Goal: Information Seeking & Learning: Check status

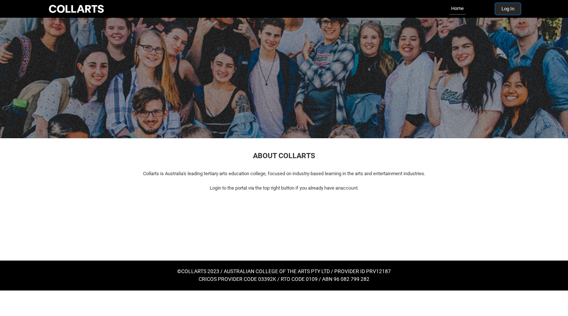
click at [512, 7] on button "Log In" at bounding box center [508, 9] width 26 height 12
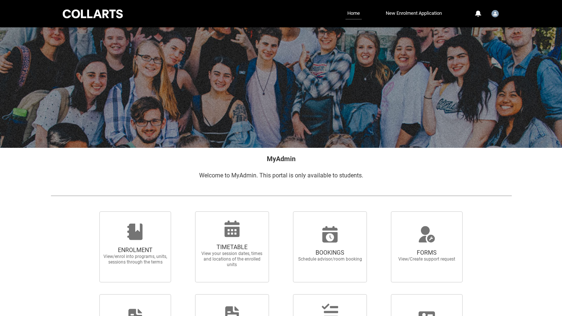
scroll to position [85, 0]
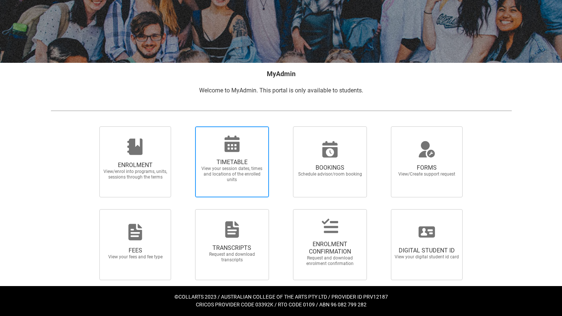
click at [231, 169] on span "View your session dates, times and locations of the enrolled units" at bounding box center [232, 174] width 65 height 17
click at [186, 126] on input "TIMETABLE View your session dates, times and locations of the enrolled units" at bounding box center [186, 126] width 0 height 0
radio input "true"
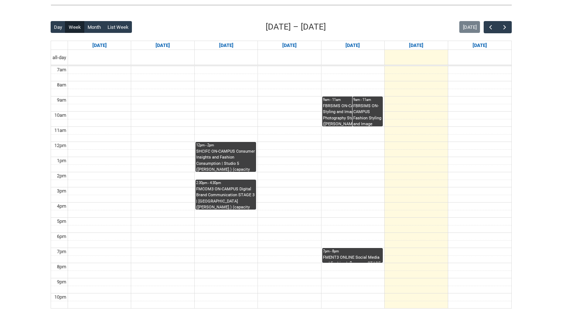
scroll to position [175, 0]
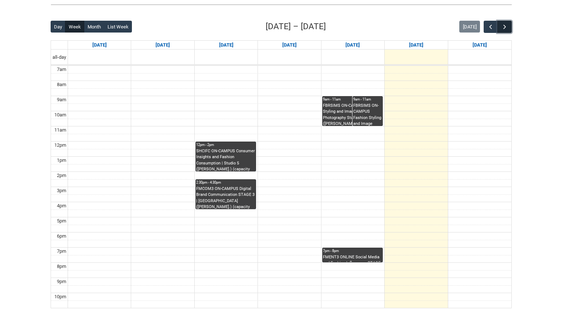
click at [507, 26] on span "button" at bounding box center [504, 26] width 7 height 7
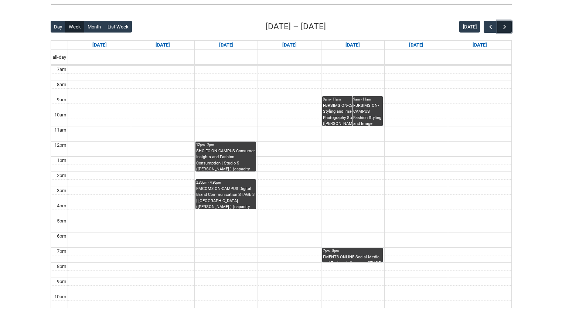
click at [507, 26] on span "button" at bounding box center [504, 26] width 7 height 7
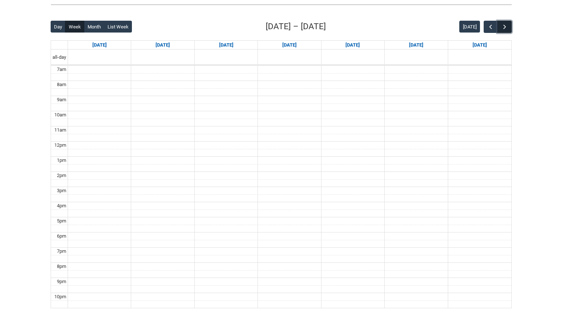
click at [507, 26] on span "button" at bounding box center [504, 26] width 7 height 7
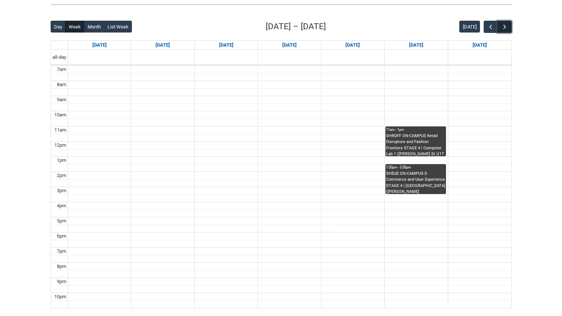
click at [507, 26] on span "button" at bounding box center [504, 26] width 7 height 7
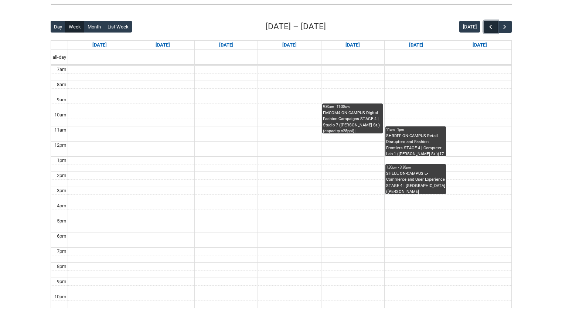
click at [491, 25] on span "button" at bounding box center [490, 26] width 7 height 7
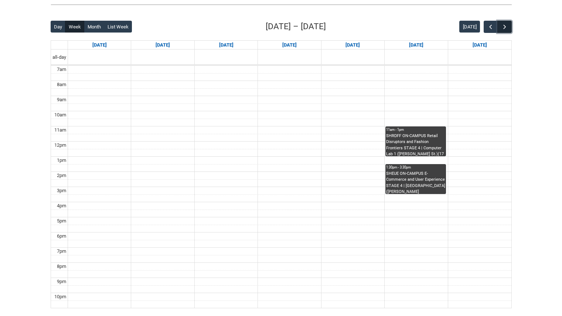
click at [505, 24] on span "button" at bounding box center [504, 26] width 7 height 7
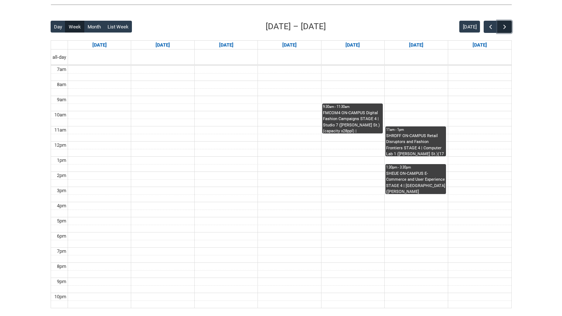
click at [505, 24] on span "button" at bounding box center [504, 26] width 7 height 7
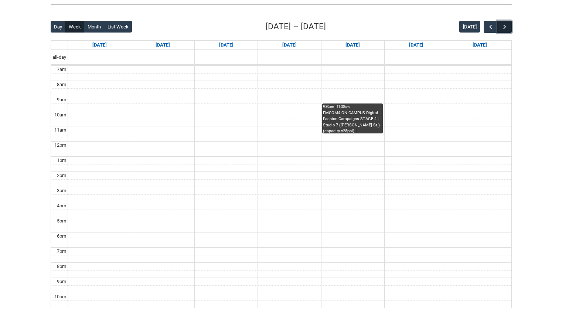
click at [505, 24] on span "button" at bounding box center [504, 26] width 7 height 7
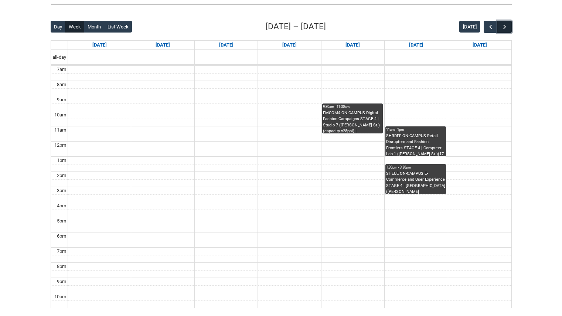
click at [505, 24] on span "button" at bounding box center [504, 26] width 7 height 7
click at [490, 25] on span "button" at bounding box center [490, 26] width 7 height 7
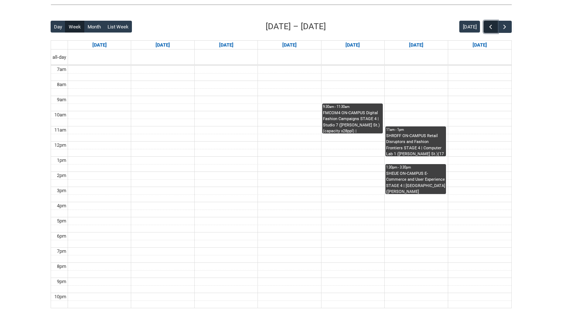
click at [490, 25] on span "button" at bounding box center [490, 26] width 7 height 7
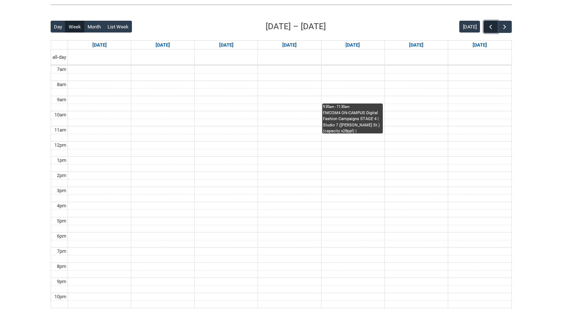
click at [490, 25] on span "button" at bounding box center [490, 26] width 7 height 7
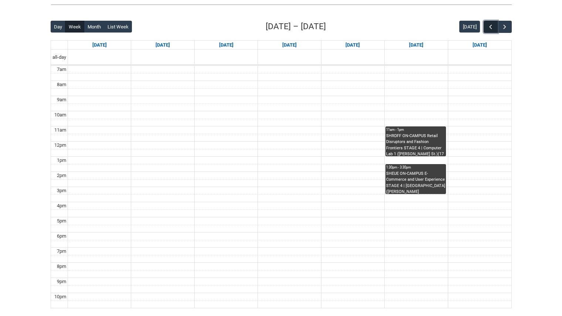
click at [490, 25] on span "button" at bounding box center [490, 26] width 7 height 7
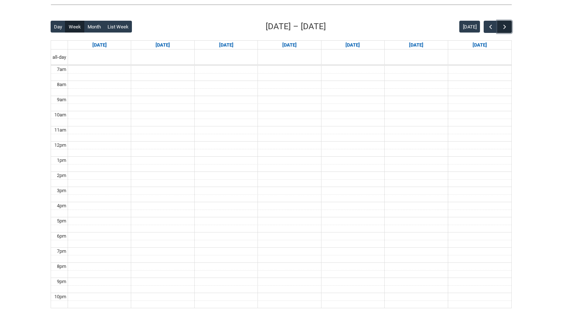
click at [507, 24] on span "button" at bounding box center [504, 26] width 7 height 7
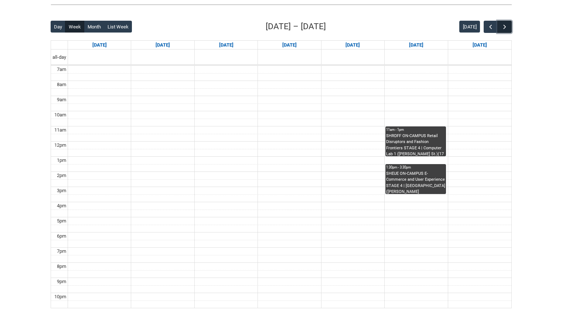
click at [507, 24] on span "button" at bounding box center [504, 26] width 7 height 7
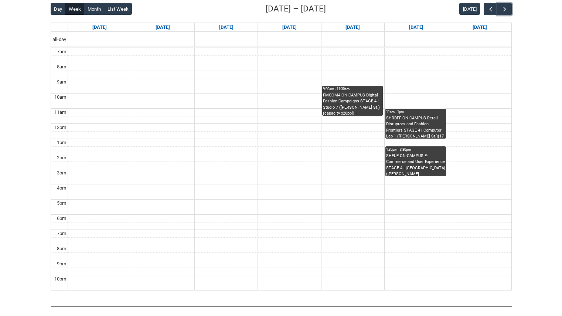
scroll to position [192, 0]
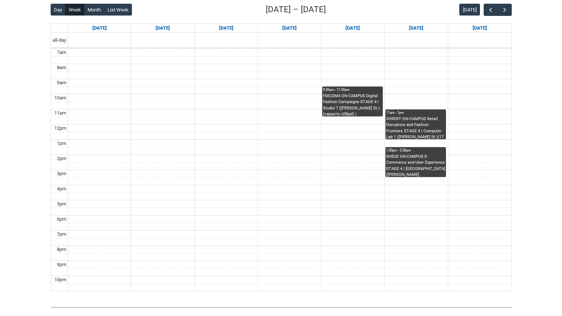
click at [522, 119] on div "Skip to Main Content Collarts Education Community Home New Enrolment Applicatio…" at bounding box center [281, 83] width 562 height 551
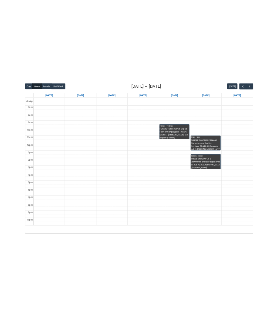
scroll to position [191, 0]
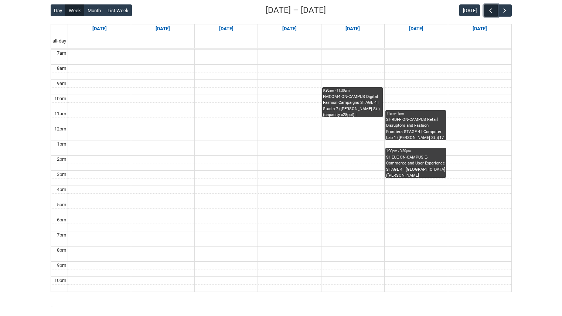
click at [491, 12] on span "button" at bounding box center [490, 10] width 7 height 7
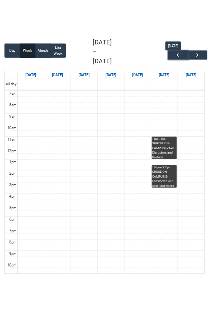
scroll to position [131, 0]
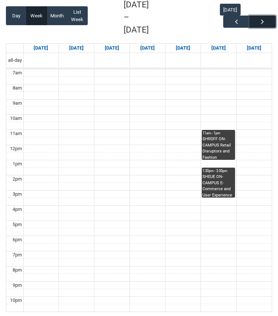
click at [259, 26] on button "button" at bounding box center [262, 22] width 26 height 12
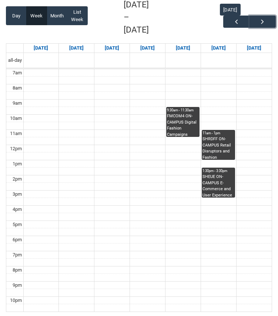
click at [186, 113] on div "FMCOM4 ON-CAMPUS Digital Fashion Campaigns STAGE 4 | Studio 7 ([PERSON_NAME] St…" at bounding box center [183, 124] width 32 height 23
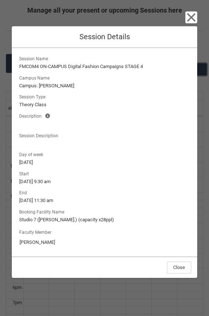
scroll to position [69, 0]
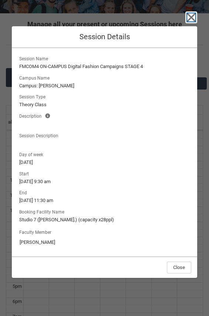
click at [189, 17] on icon "button" at bounding box center [192, 17] width 12 height 12
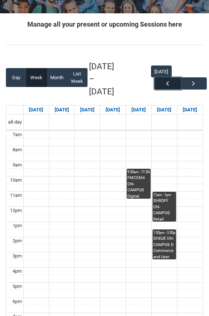
click at [166, 82] on span "button" at bounding box center [167, 83] width 7 height 7
click at [169, 84] on span "button" at bounding box center [167, 83] width 7 height 7
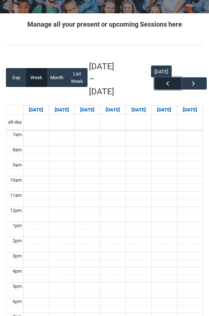
click at [169, 84] on span "button" at bounding box center [167, 83] width 7 height 7
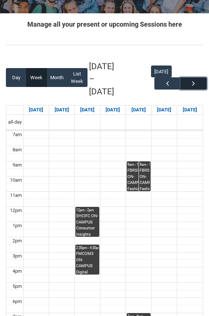
click at [190, 84] on button "button" at bounding box center [194, 83] width 26 height 12
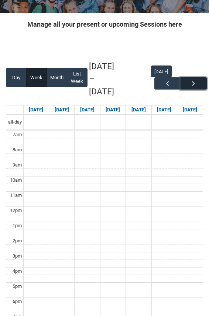
click at [190, 84] on button "button" at bounding box center [194, 83] width 26 height 12
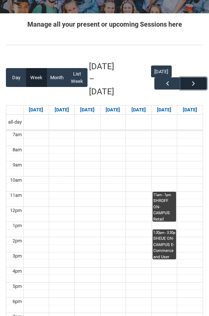
click at [196, 84] on span "button" at bounding box center [193, 83] width 7 height 7
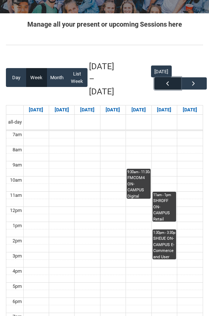
click at [170, 85] on span "button" at bounding box center [167, 83] width 7 height 7
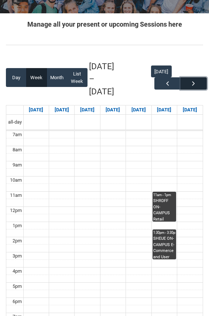
click at [193, 83] on span "button" at bounding box center [193, 83] width 7 height 7
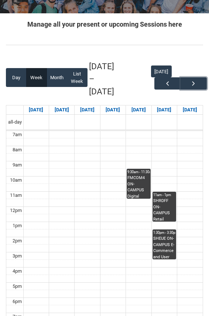
click at [133, 181] on div "FMCOM4 ON-CAMPUS Digital Fashion Campaigns STAGE 4 | Studio 7 ([PERSON_NAME] St…" at bounding box center [139, 186] width 23 height 23
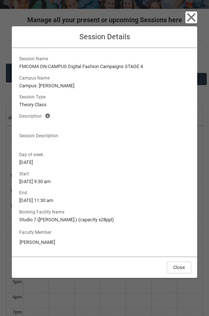
scroll to position [74, 0]
click at [178, 268] on button "Close" at bounding box center [179, 267] width 24 height 12
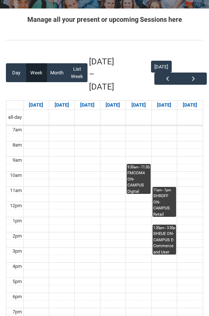
click at [163, 203] on div "SHRDFF ON-CAMPUS Retail Disruptors and Fashion Frontiers STAGE 4 | Computer Lab…" at bounding box center [164, 204] width 23 height 23
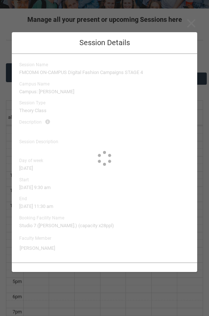
type input "[PERSON_NAME]"
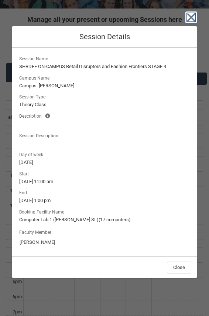
click at [189, 16] on icon "button" at bounding box center [192, 17] width 12 height 12
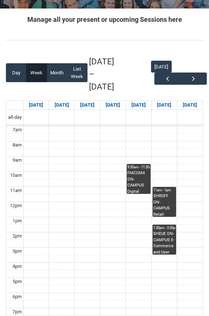
drag, startPoint x: 163, startPoint y: 228, endPoint x: 161, endPoint y: 242, distance: 14.6
click at [161, 242] on link "1:30pm - 3:30pm SHEUE ON-CAMPUS E-Commerce and User Experience STAGE 4 | Studio…" at bounding box center [165, 239] width 24 height 30
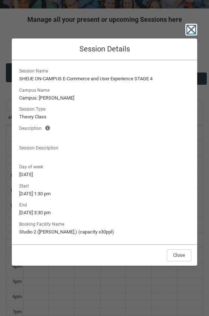
click at [194, 30] on icon "button" at bounding box center [192, 30] width 12 height 12
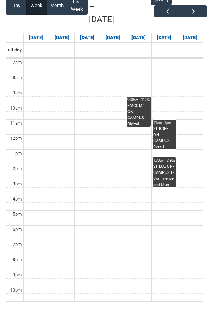
scroll to position [146, 0]
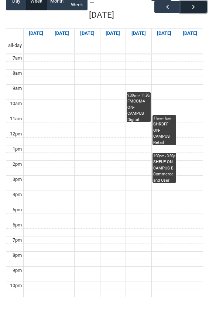
click at [197, 9] on span "button" at bounding box center [193, 6] width 7 height 7
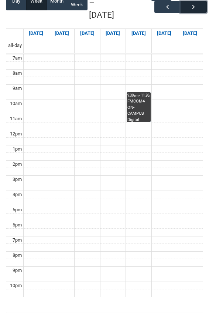
click at [197, 9] on span "button" at bounding box center [193, 6] width 7 height 7
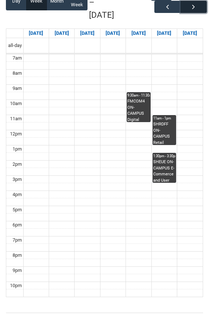
click at [197, 9] on span "button" at bounding box center [193, 6] width 7 height 7
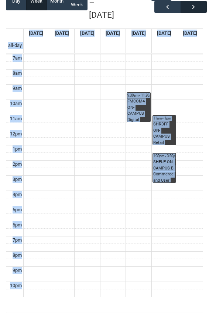
click at [197, 9] on div "[DATE]" at bounding box center [177, 2] width 52 height 27
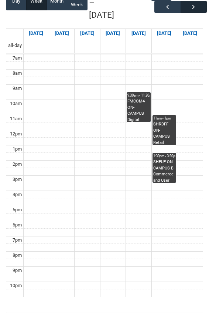
click at [197, 9] on div "[DATE]" at bounding box center [177, 2] width 52 height 27
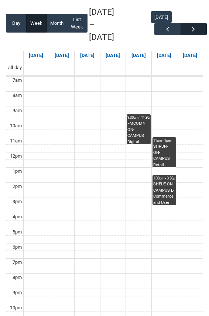
scroll to position [118, 0]
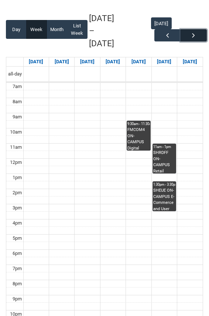
click at [193, 32] on span "button" at bounding box center [193, 35] width 7 height 7
click at [195, 35] on span "button" at bounding box center [193, 35] width 7 height 7
click at [197, 32] on span "button" at bounding box center [193, 35] width 7 height 7
click at [194, 36] on span "button" at bounding box center [193, 35] width 7 height 7
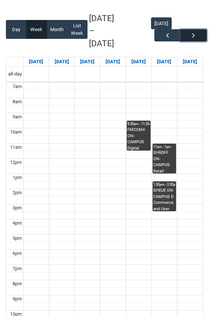
click at [194, 36] on span "button" at bounding box center [193, 35] width 7 height 7
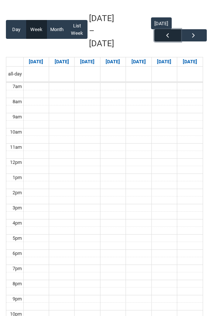
click at [173, 35] on button "button" at bounding box center [167, 35] width 26 height 12
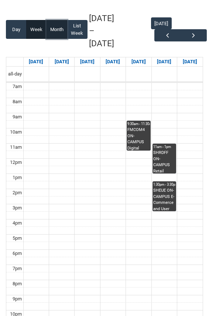
click at [50, 27] on button "Month" at bounding box center [57, 29] width 21 height 19
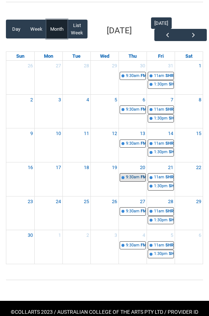
scroll to position [112, 0]
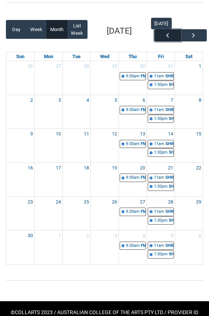
click at [168, 37] on span "button" at bounding box center [167, 35] width 7 height 7
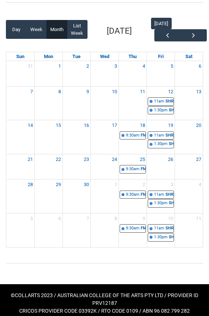
click at [166, 10] on div at bounding box center [104, 2] width 209 height 19
click at [161, 19] on button "[DATE]" at bounding box center [161, 24] width 21 height 12
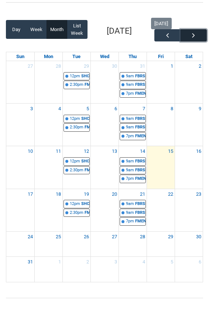
click at [186, 34] on button "button" at bounding box center [194, 35] width 26 height 12
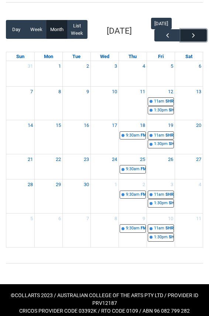
click at [186, 34] on button "button" at bounding box center [194, 35] width 26 height 12
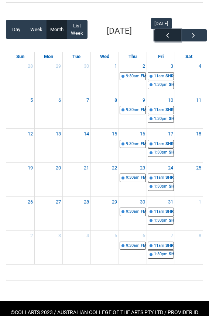
click at [169, 34] on span "button" at bounding box center [167, 35] width 7 height 7
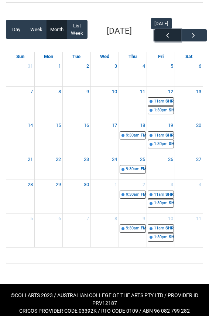
click at [169, 34] on span "button" at bounding box center [167, 35] width 7 height 7
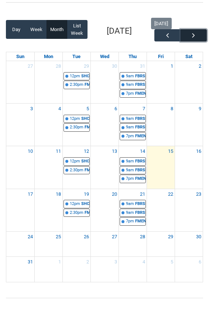
click at [192, 35] on span "button" at bounding box center [193, 35] width 7 height 7
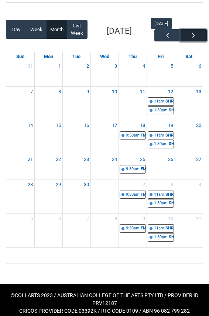
click at [192, 35] on span "button" at bounding box center [193, 35] width 7 height 7
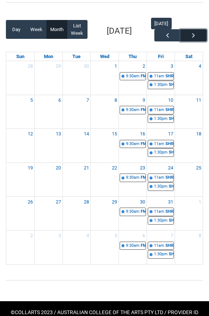
click at [192, 35] on span "button" at bounding box center [193, 35] width 7 height 7
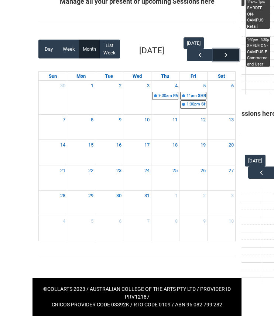
scroll to position [92, 0]
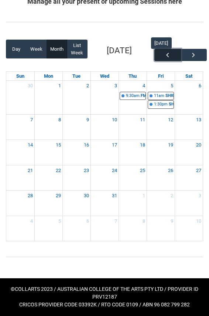
click at [172, 52] on button "button" at bounding box center [167, 55] width 26 height 12
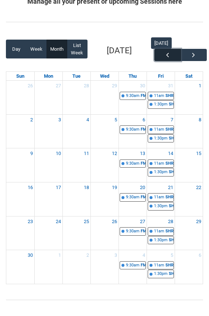
click at [172, 52] on button "button" at bounding box center [167, 55] width 26 height 12
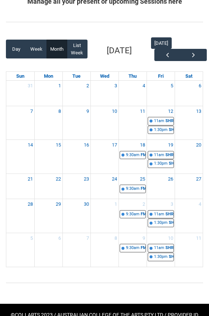
click at [182, 43] on div "[DATE]" at bounding box center [177, 50] width 52 height 27
click at [168, 41] on button "[DATE]" at bounding box center [161, 43] width 21 height 12
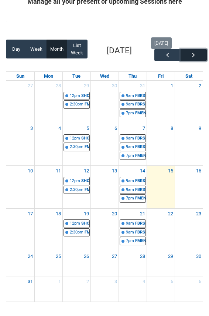
click at [191, 55] on span "button" at bounding box center [193, 54] width 7 height 7
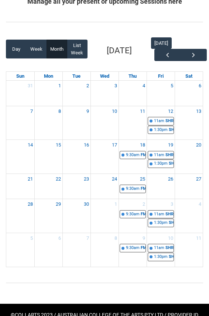
click at [186, 26] on div at bounding box center [104, 21] width 209 height 19
